Goal: Check status: Check status

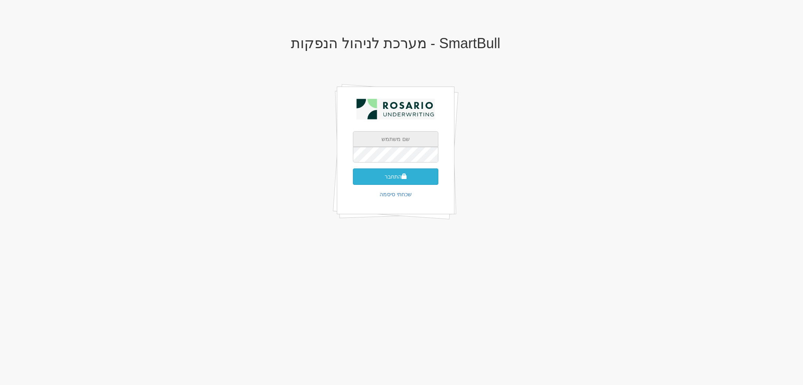
type input "[EMAIL_ADDRESS][DOMAIN_NAME]"
click at [399, 175] on button "התחבר" at bounding box center [395, 177] width 85 height 16
type input "752994"
click at [353, 180] on button "התחבר" at bounding box center [395, 188] width 85 height 16
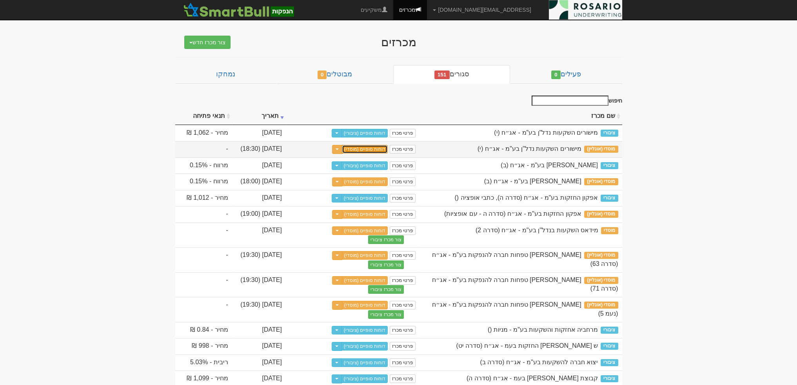
click at [365, 149] on link "דוחות סופיים (מוסדי)" at bounding box center [365, 149] width 46 height 9
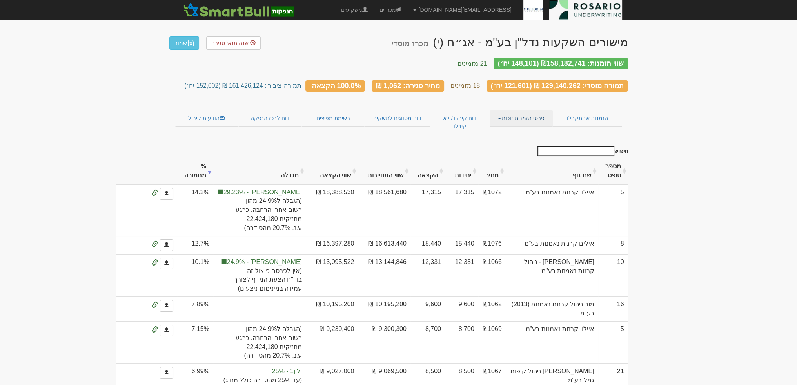
click at [544, 115] on link "פרטי הזמנות זוכות" at bounding box center [521, 118] width 63 height 16
click at [478, 161] on th "יחידות" at bounding box center [461, 171] width 33 height 26
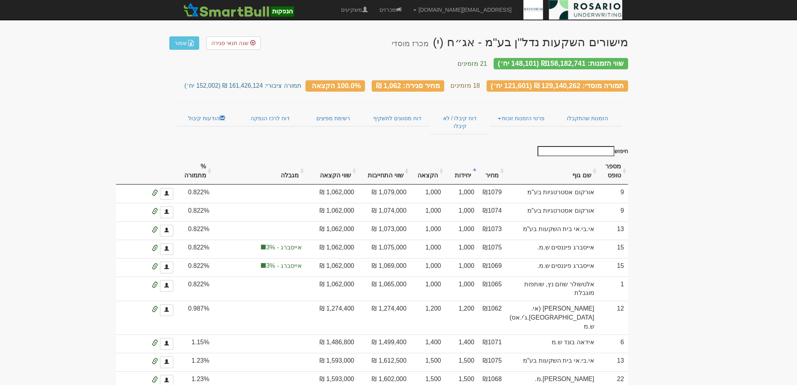
click at [478, 161] on th "יחידות" at bounding box center [461, 171] width 33 height 26
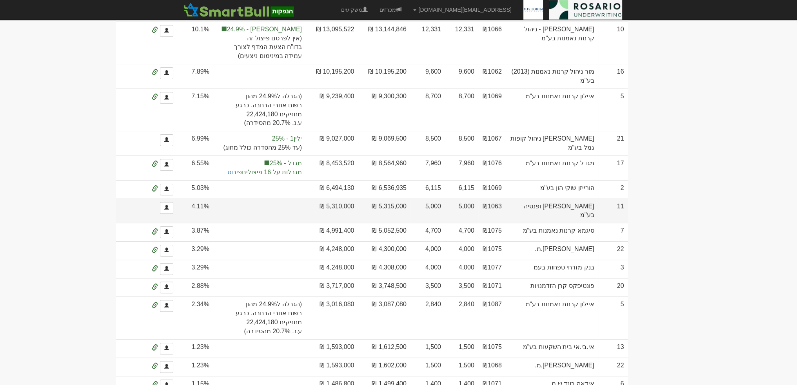
scroll to position [235, 0]
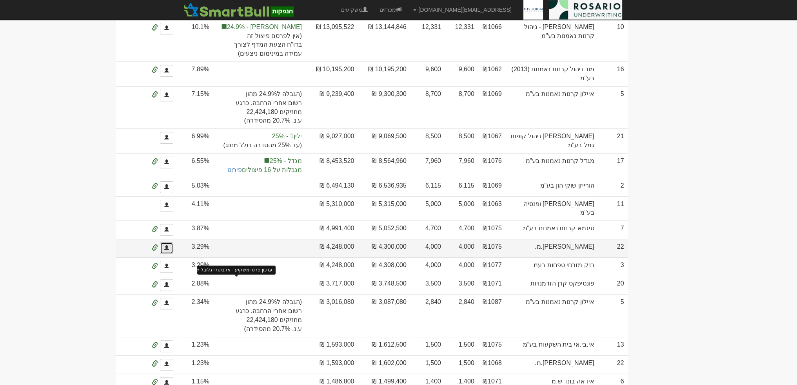
click at [173, 254] on link at bounding box center [166, 249] width 13 height 12
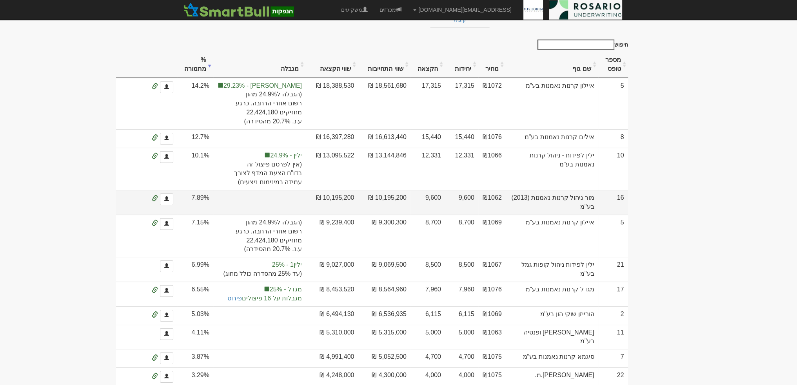
scroll to position [49, 0]
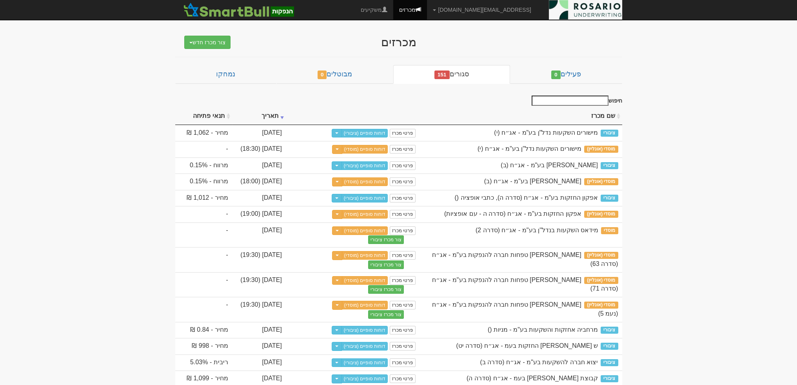
click at [588, 99] on input "חיפוש" at bounding box center [570, 101] width 77 height 10
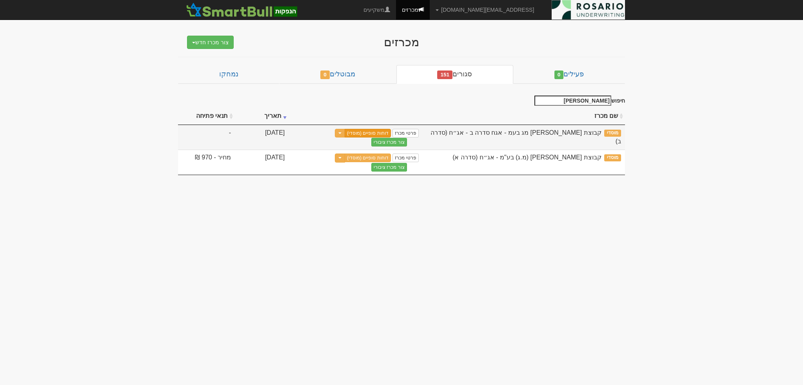
type input "ברנד"
click at [371, 130] on link "דוחות סופיים (מוסדי)" at bounding box center [368, 133] width 46 height 9
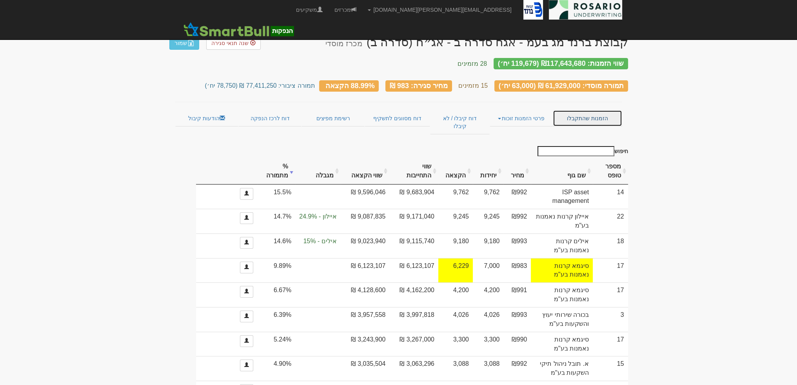
click at [574, 113] on link "הזמנות שהתקבלו" at bounding box center [587, 118] width 69 height 16
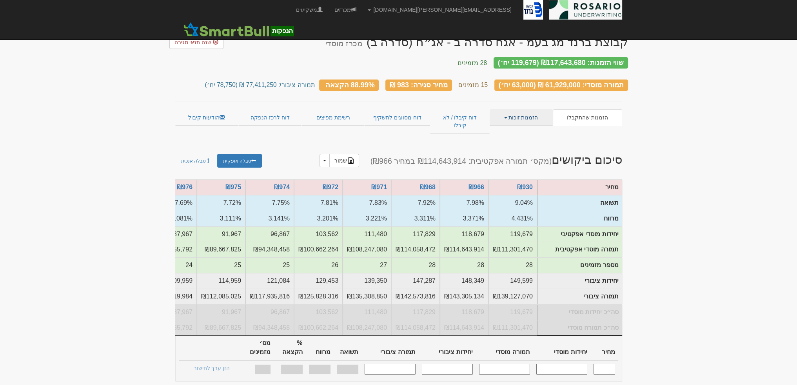
scroll to position [137, 0]
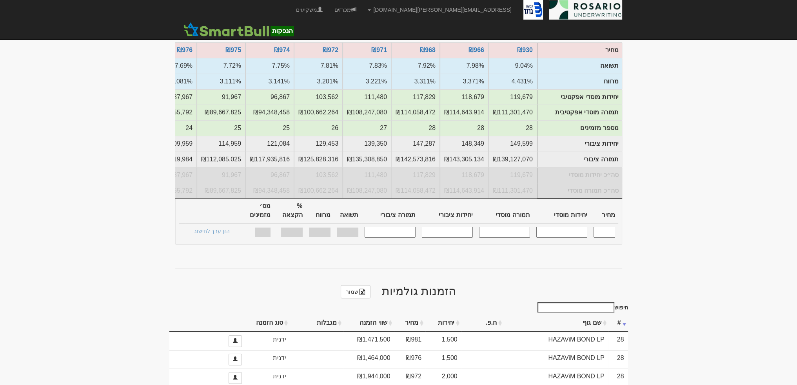
click at [443, 315] on th "יחידות" at bounding box center [443, 323] width 36 height 17
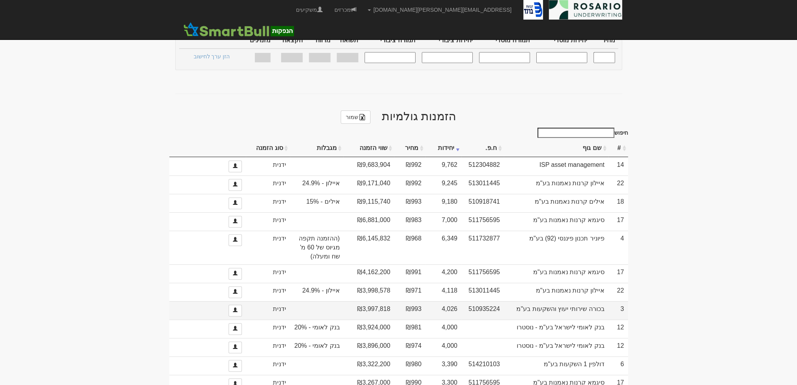
scroll to position [396, 0]
